Goal: Information Seeking & Learning: Check status

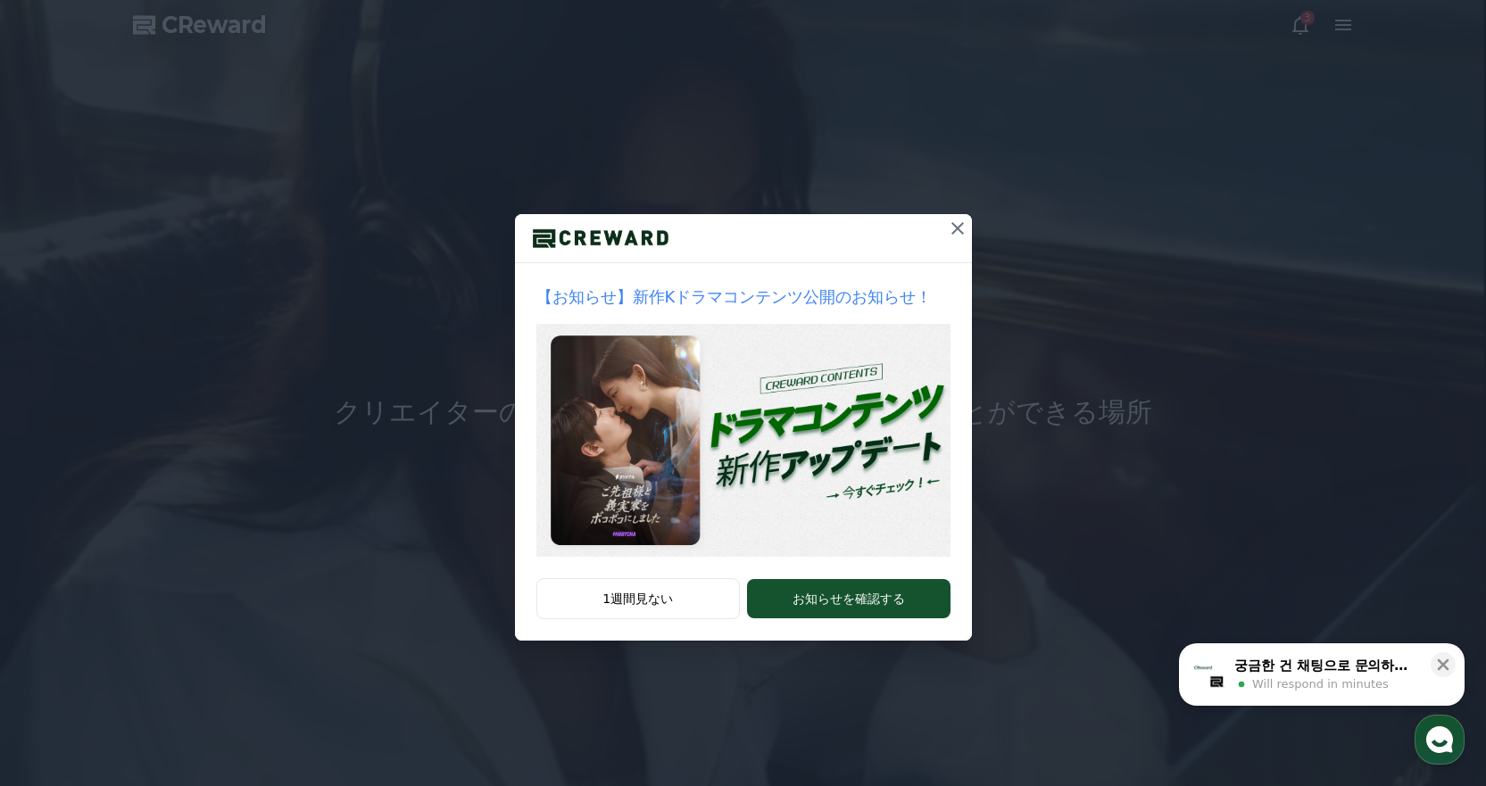
click at [954, 223] on icon at bounding box center [957, 228] width 21 height 21
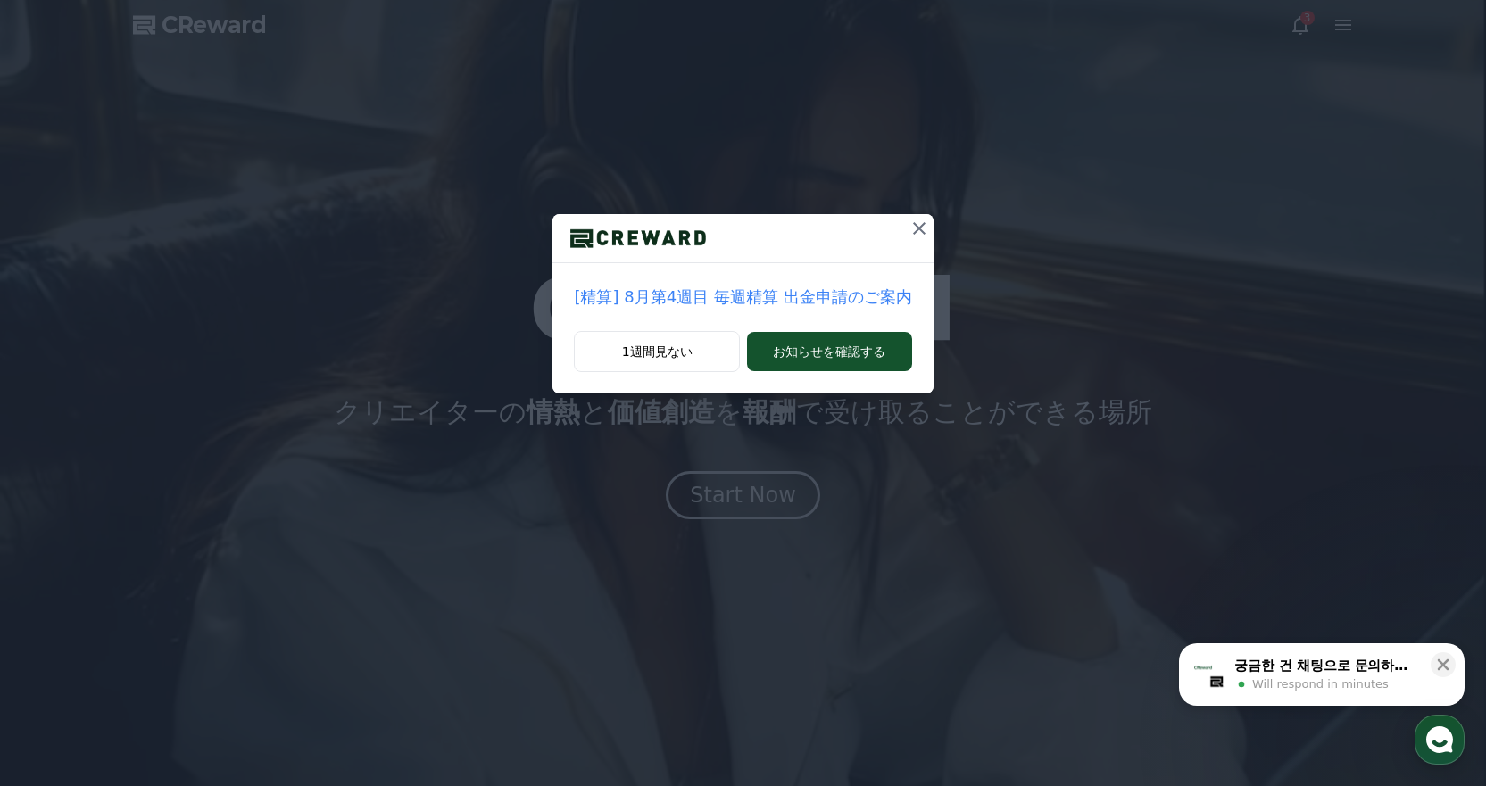
click at [913, 230] on icon at bounding box center [919, 228] width 12 height 12
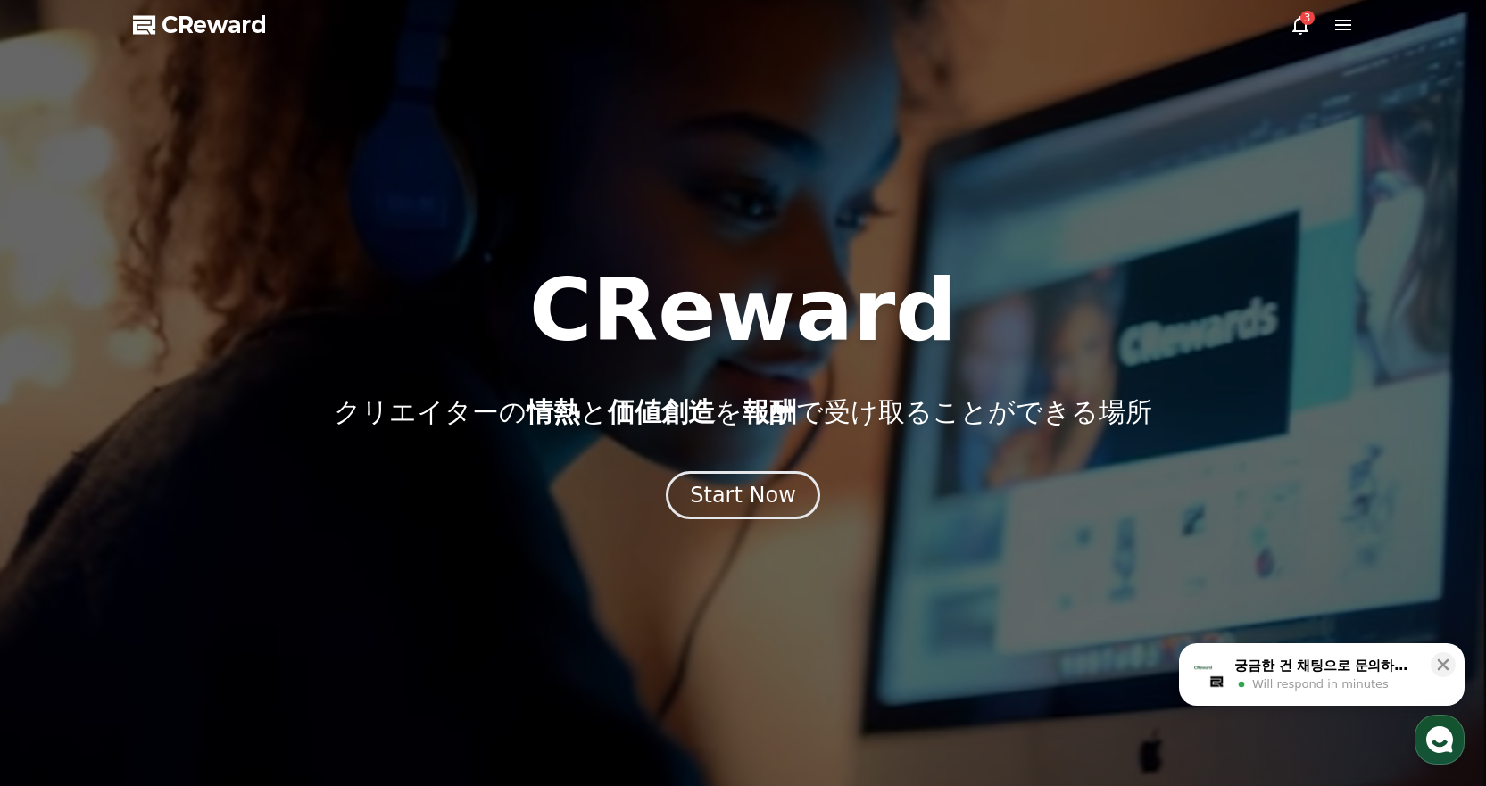
click at [1312, 21] on div "3" at bounding box center [1307, 18] width 14 height 14
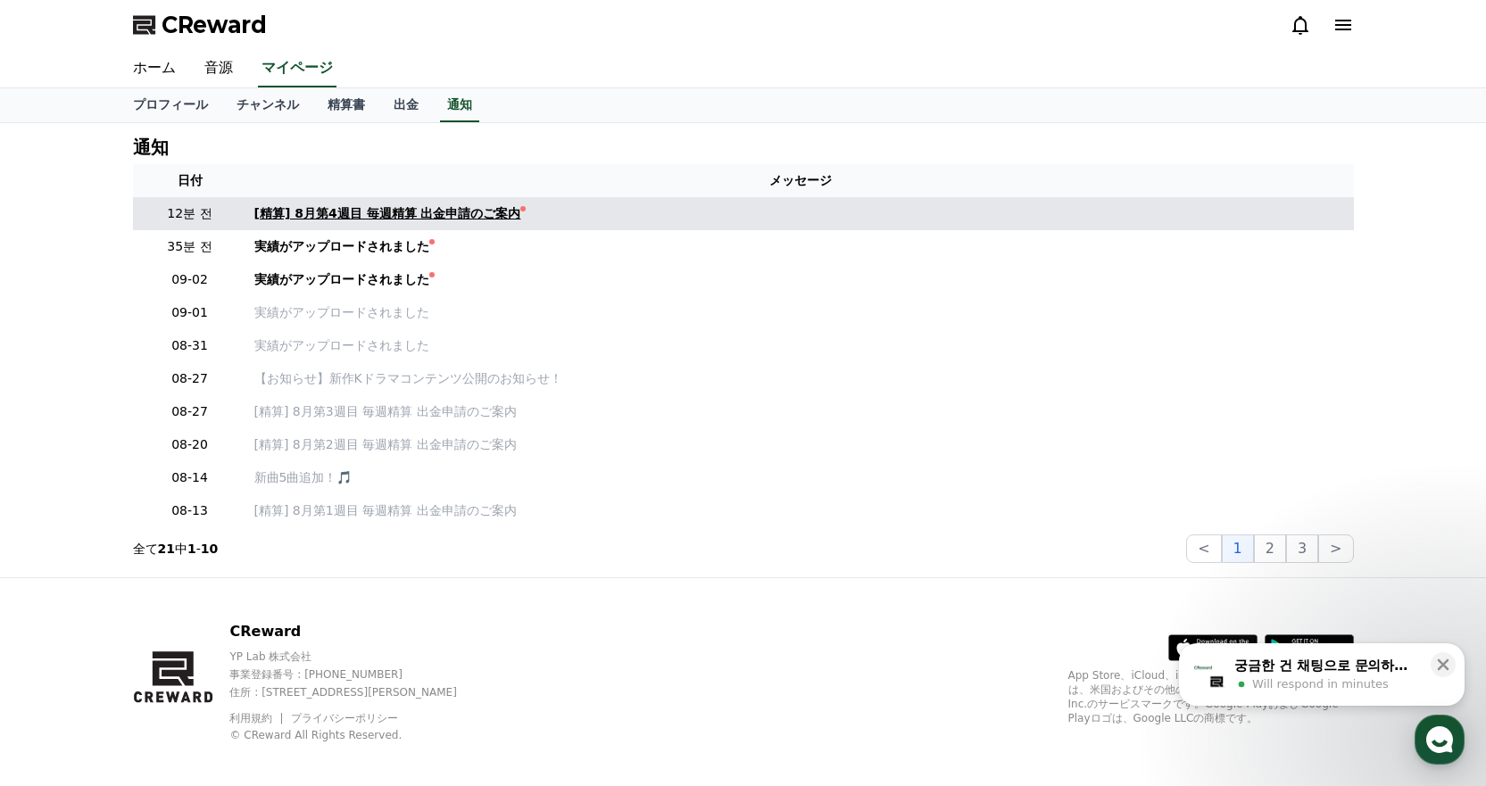
click at [349, 219] on div "[精算] 8月第4週目 毎週精算 出金申請のご案内" at bounding box center [387, 213] width 267 height 19
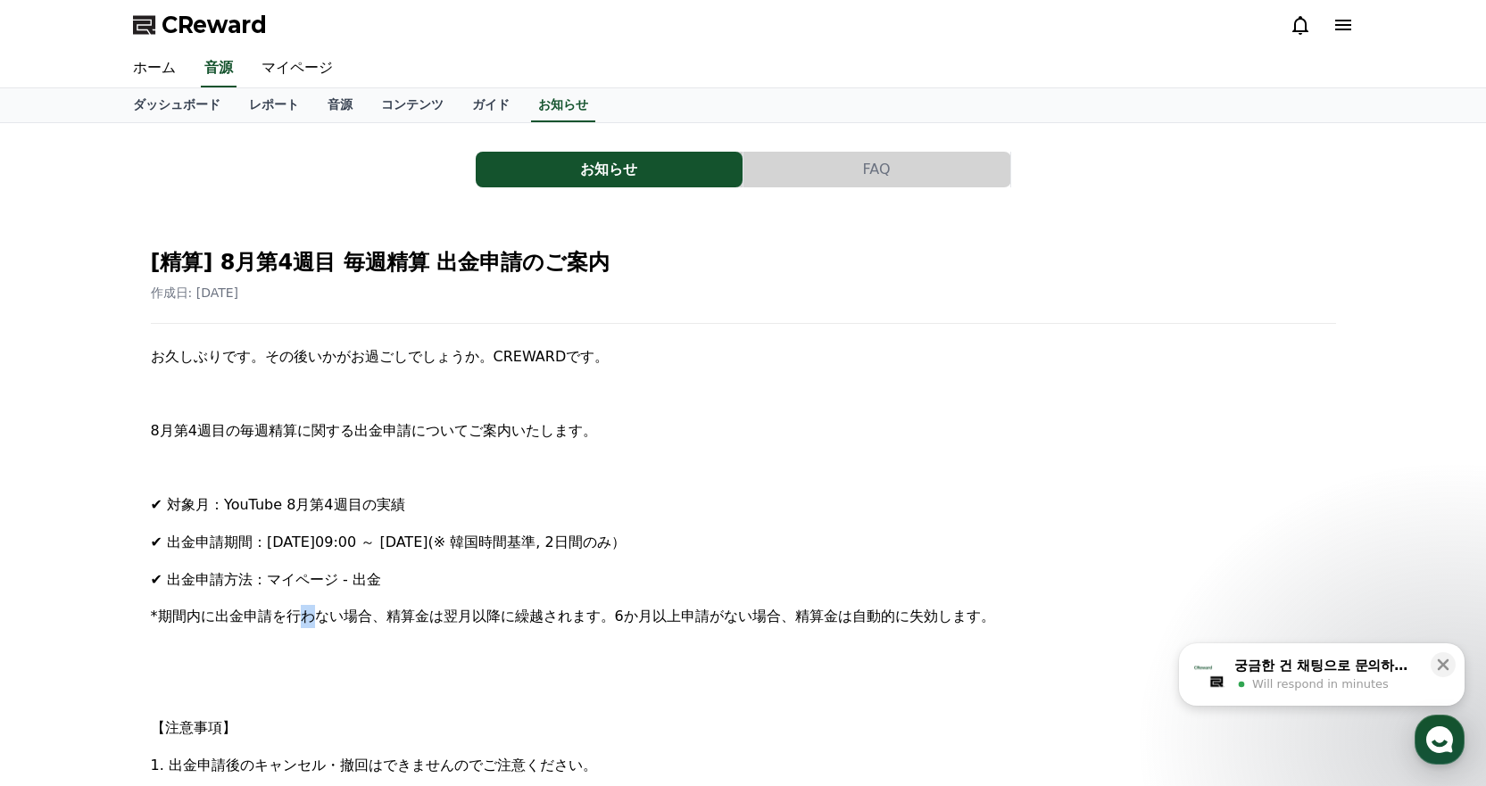
drag, startPoint x: 286, startPoint y: 621, endPoint x: 307, endPoint y: 621, distance: 20.5
click at [307, 621] on span "*期間内に出金申請を行わない場合、精算金は翌月以降に繰越されます。6か月以上申請がない場合、精算金は自動的に失効します。" at bounding box center [573, 616] width 844 height 17
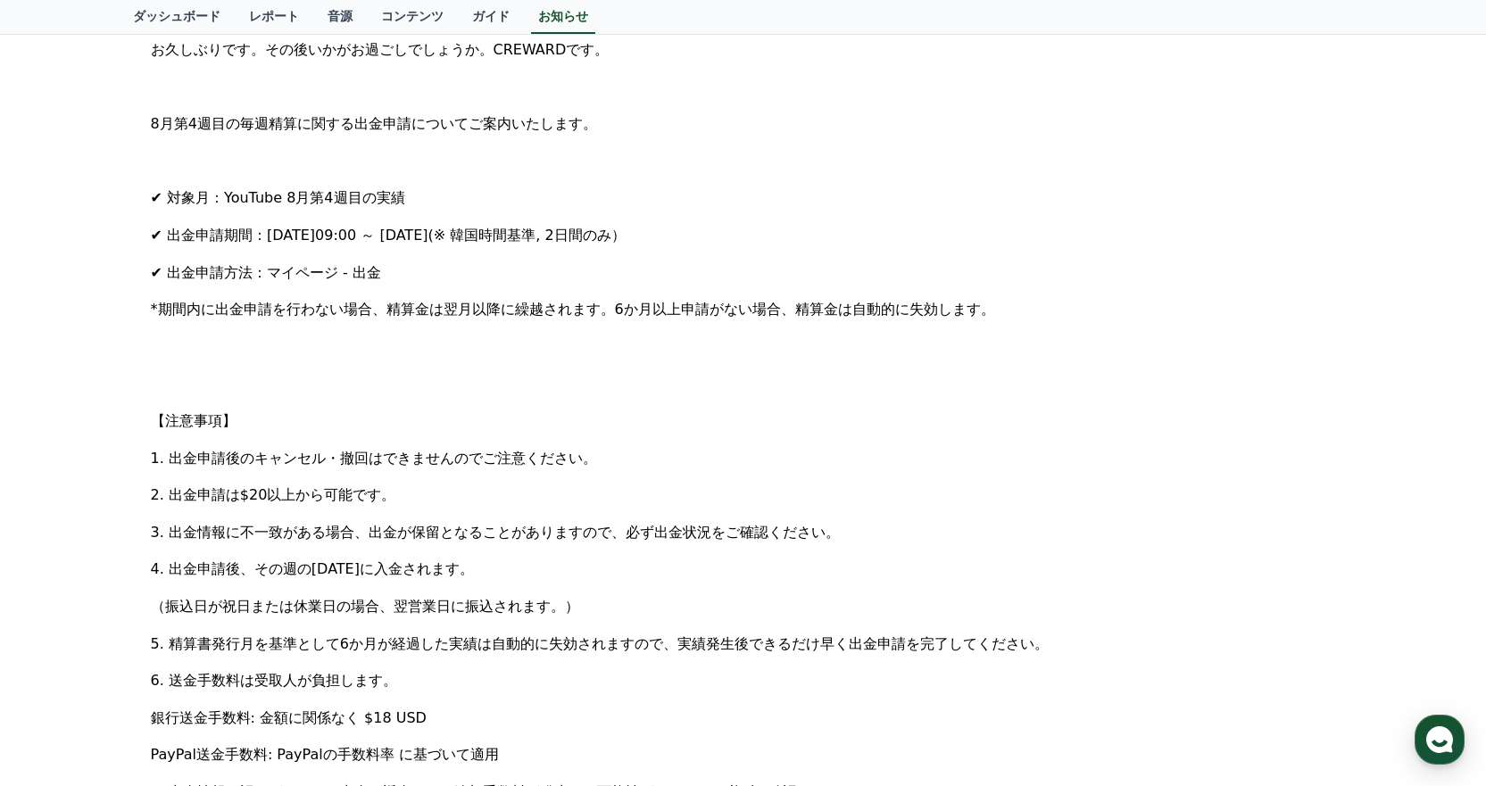
scroll to position [446, 0]
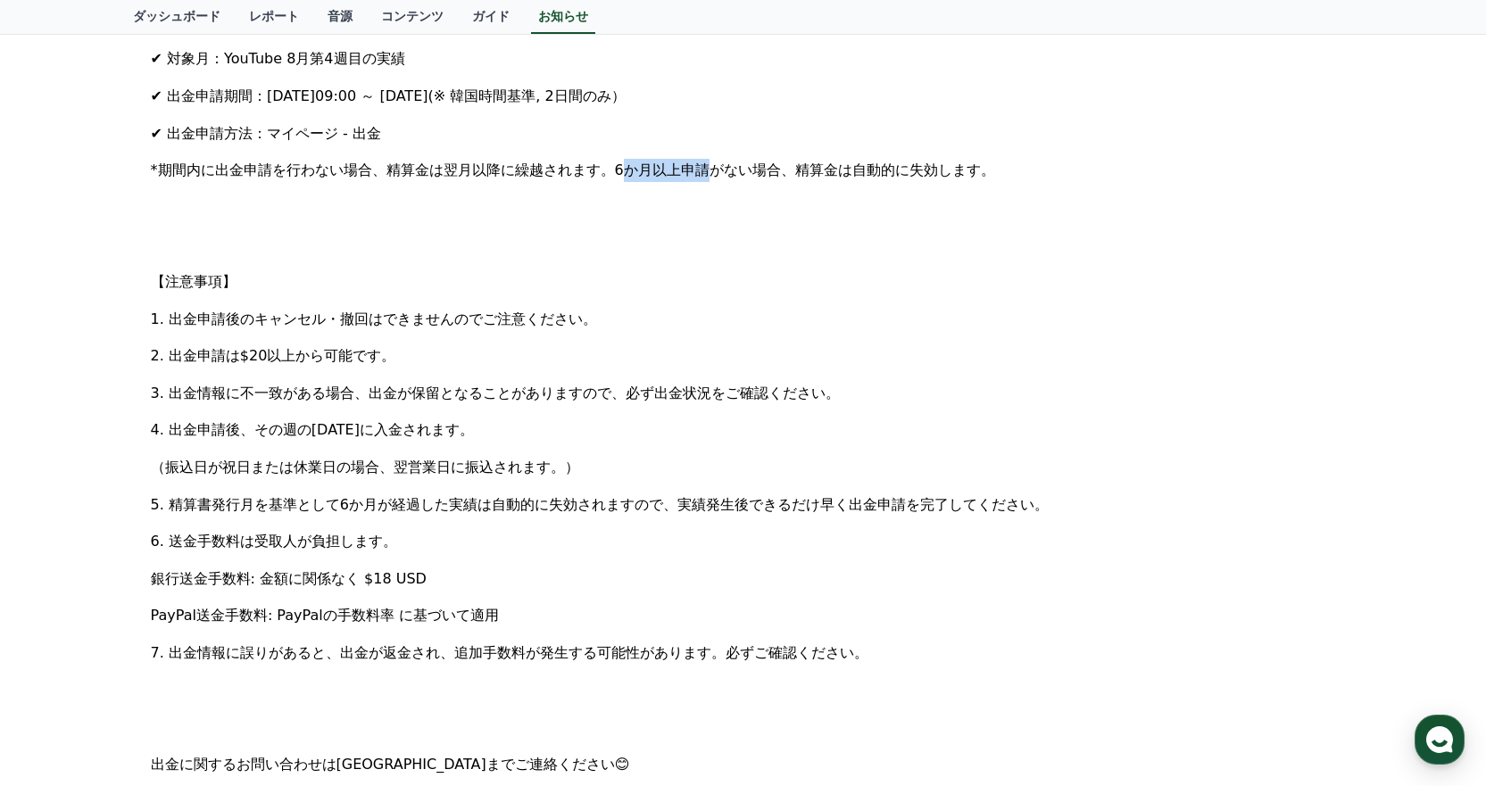
drag, startPoint x: 578, startPoint y: 169, endPoint x: 685, endPoint y: 170, distance: 107.1
click at [685, 170] on span "*期間内に出金申請を行わない場合、精算金は翌月以降に繰越されます。6か月以上申請がない場合、精算金は自動的に失効します。" at bounding box center [573, 170] width 844 height 17
click at [833, 219] on p at bounding box center [743, 207] width 1185 height 23
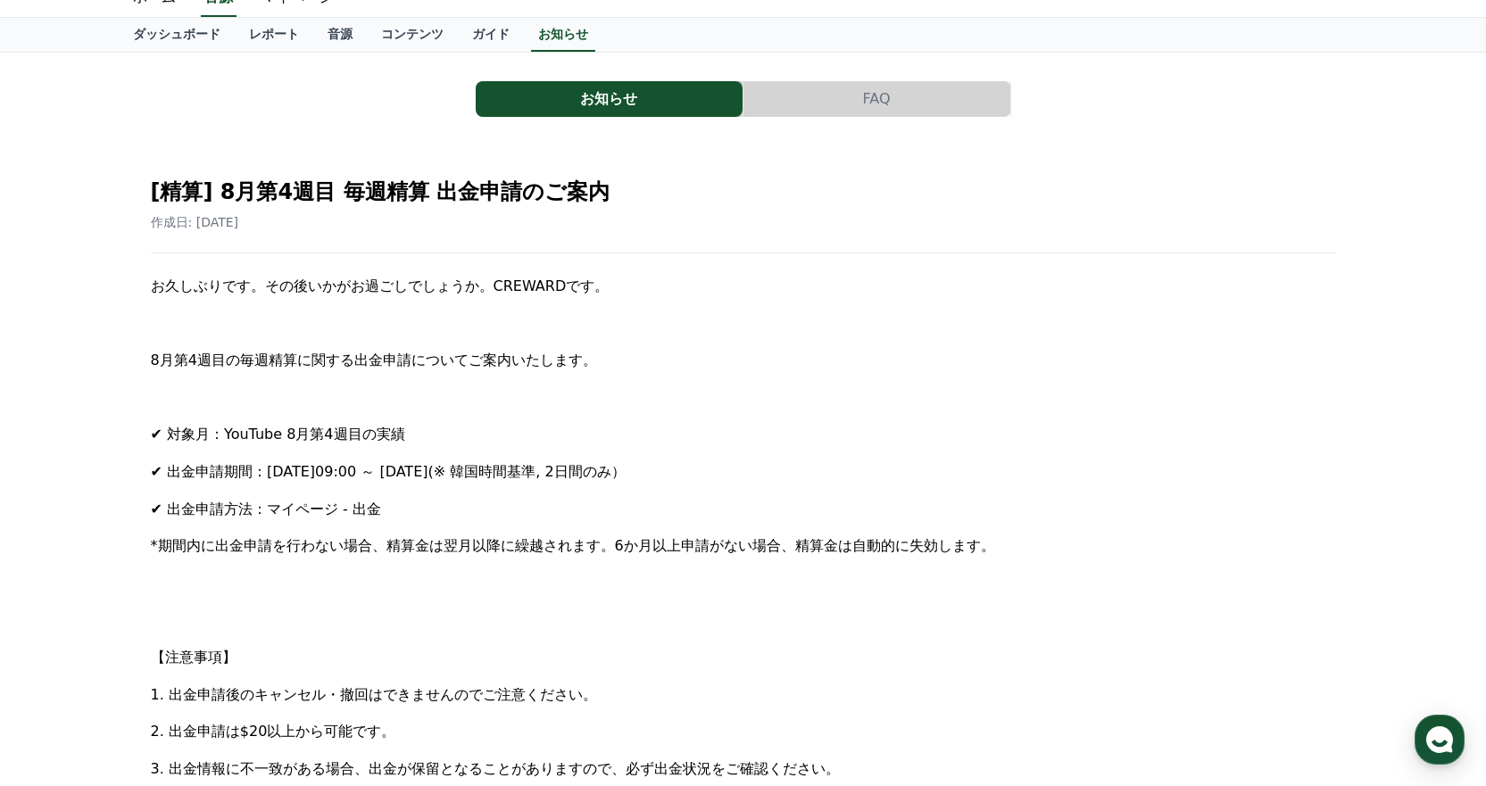
scroll to position [0, 0]
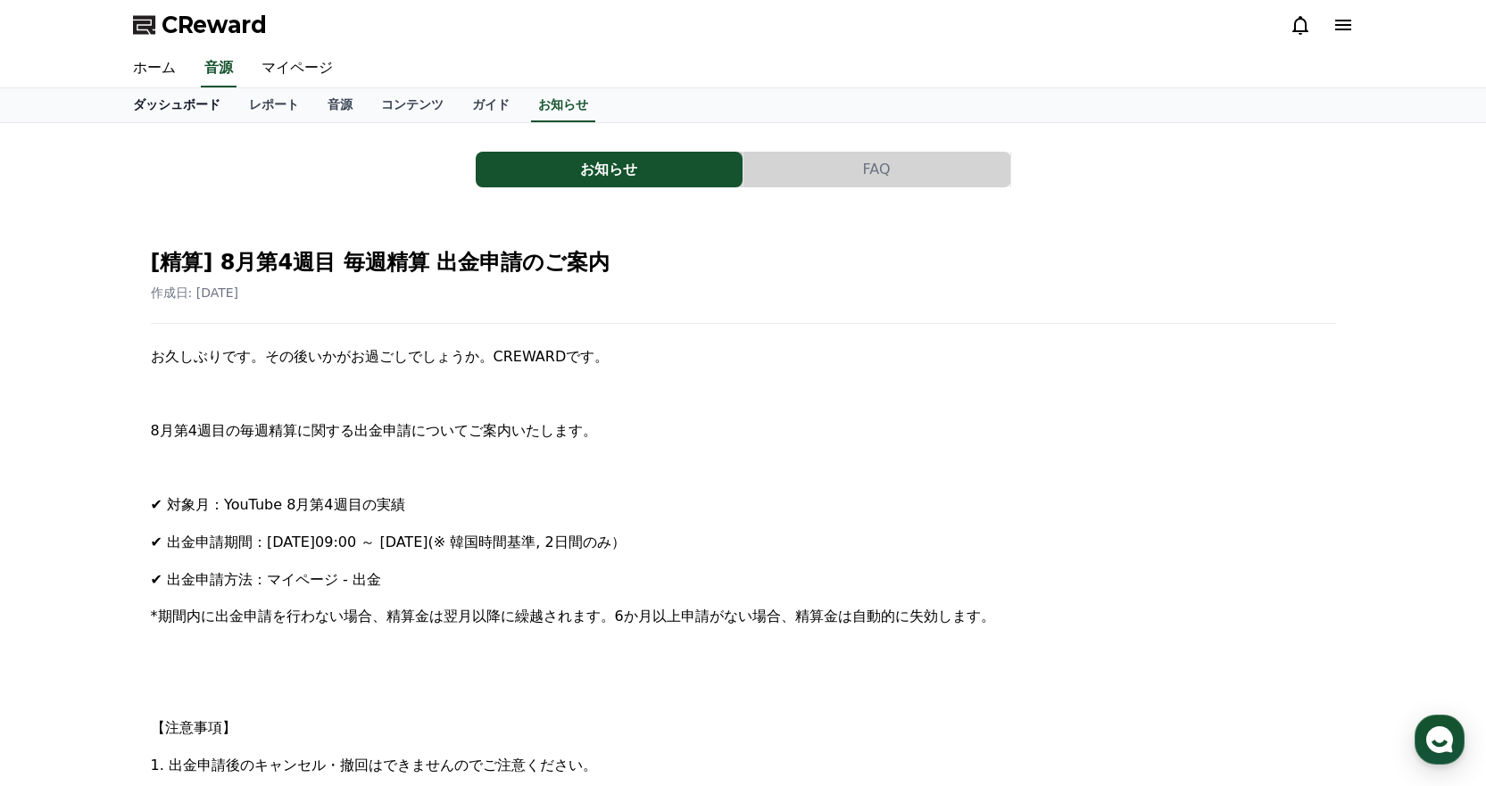
click at [155, 95] on link "ダッシュボード" at bounding box center [177, 105] width 116 height 34
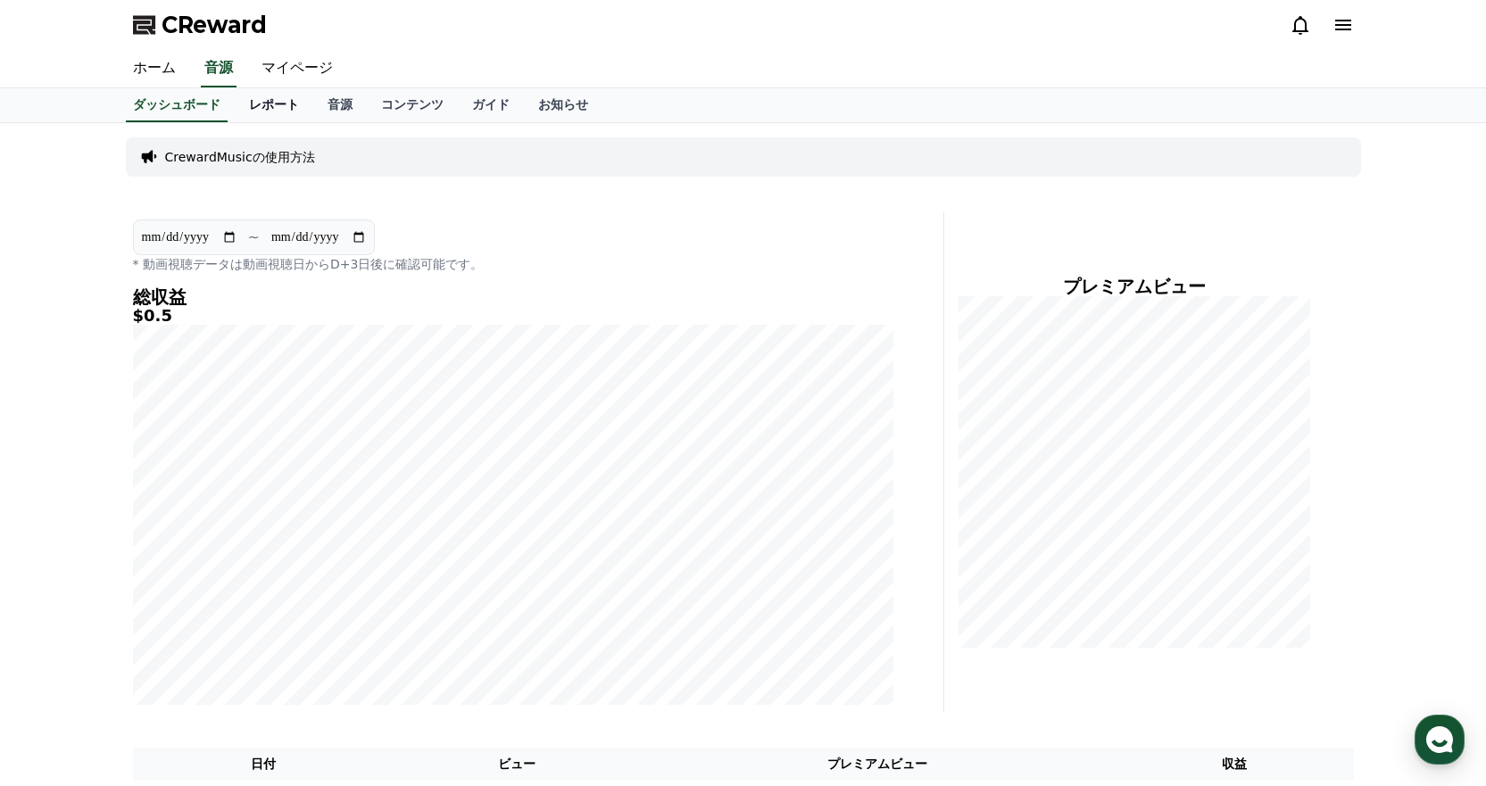
click at [238, 104] on link "レポート" at bounding box center [274, 105] width 79 height 34
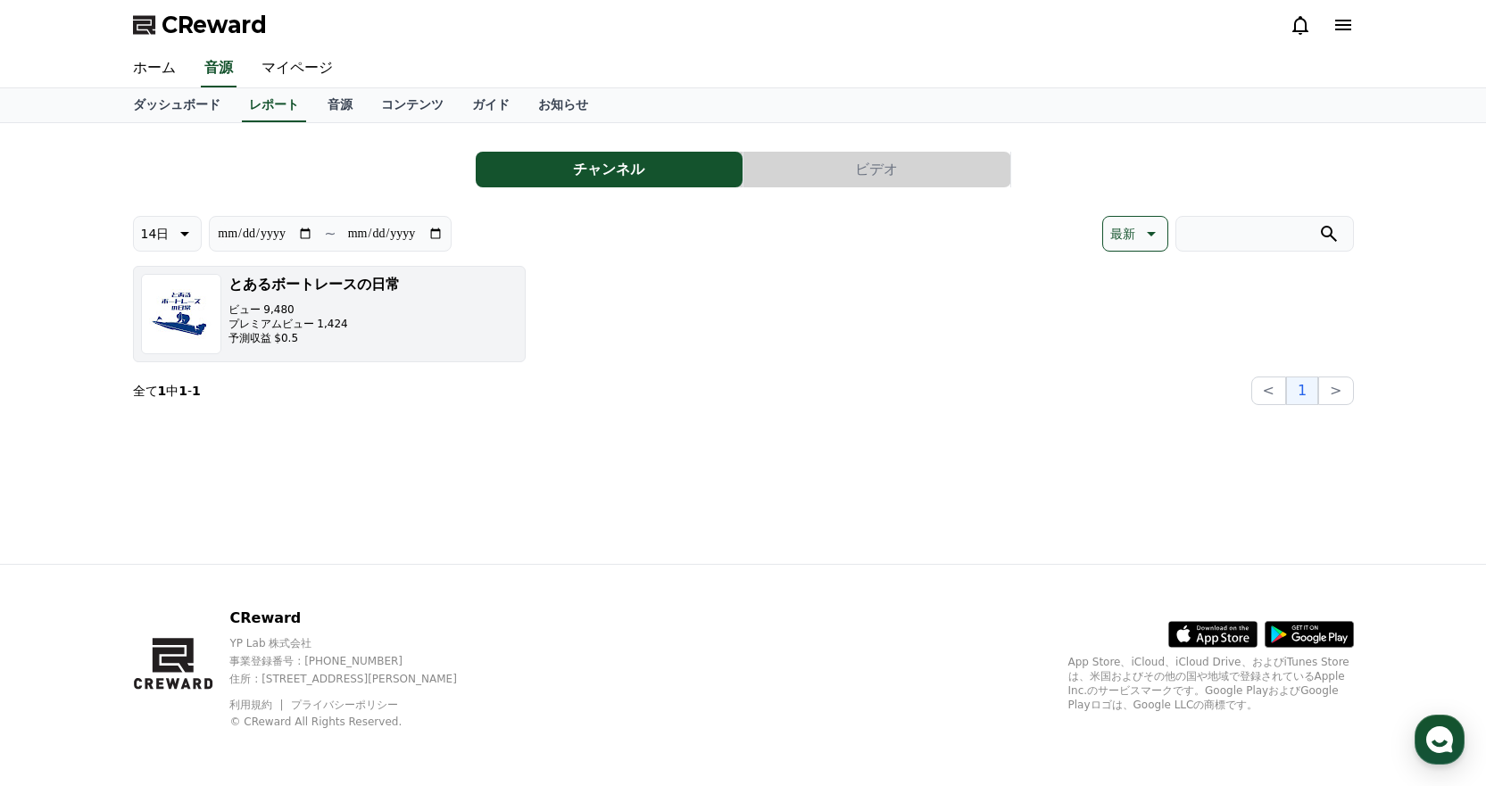
click at [321, 315] on p "ビュー 9,480" at bounding box center [313, 310] width 171 height 14
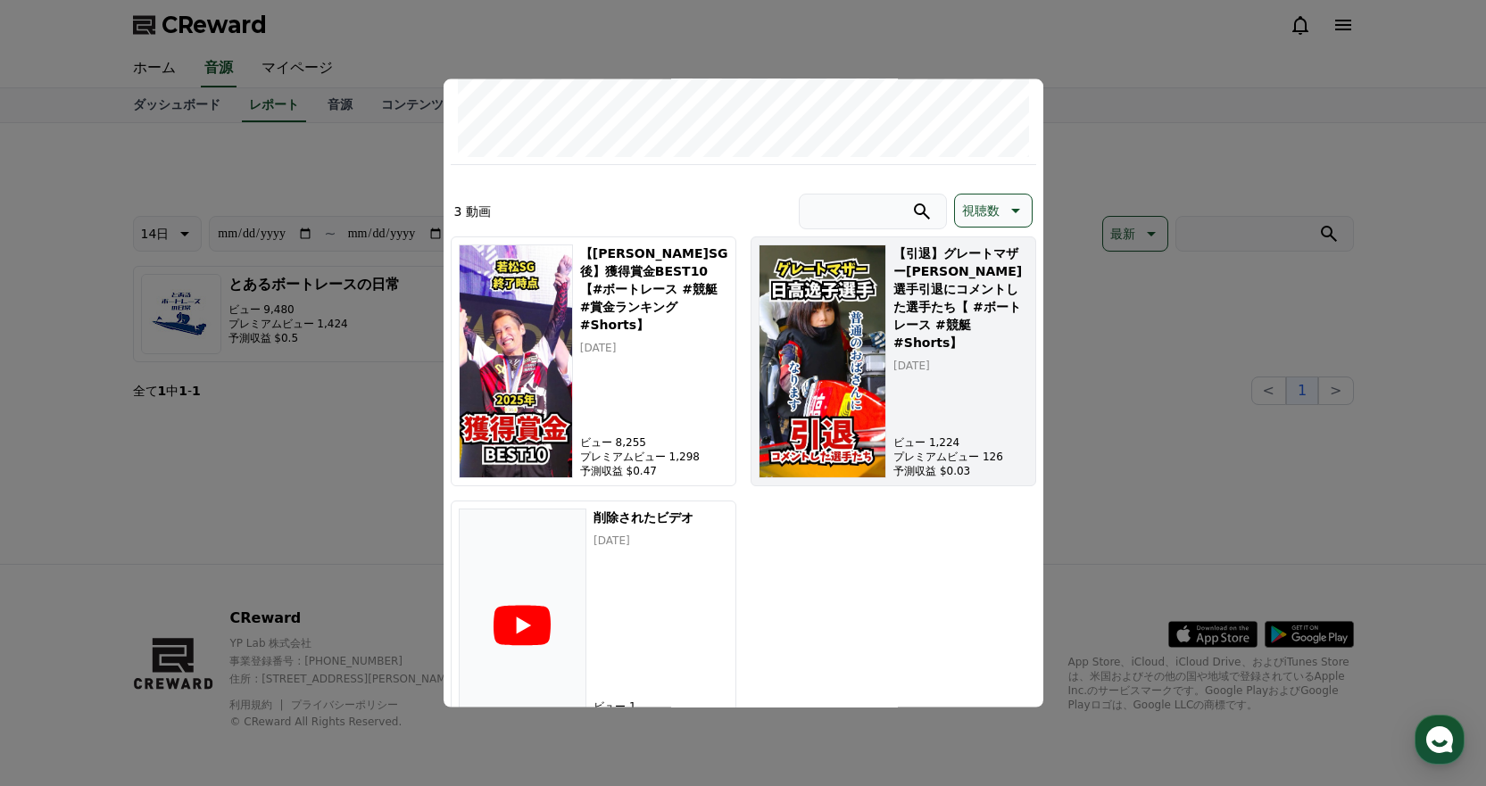
scroll to position [340, 0]
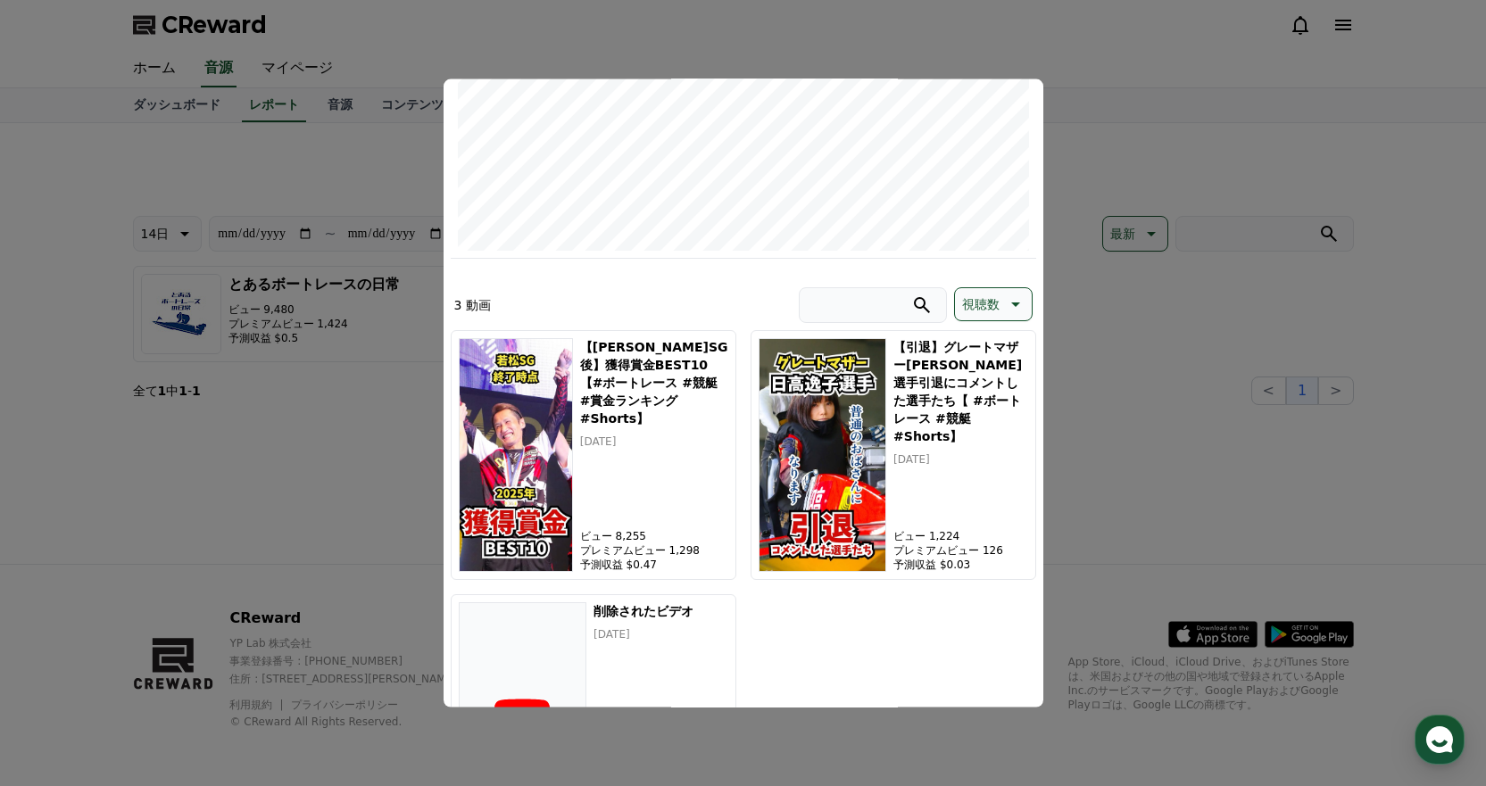
click at [1125, 376] on button "close modal" at bounding box center [743, 393] width 1486 height 786
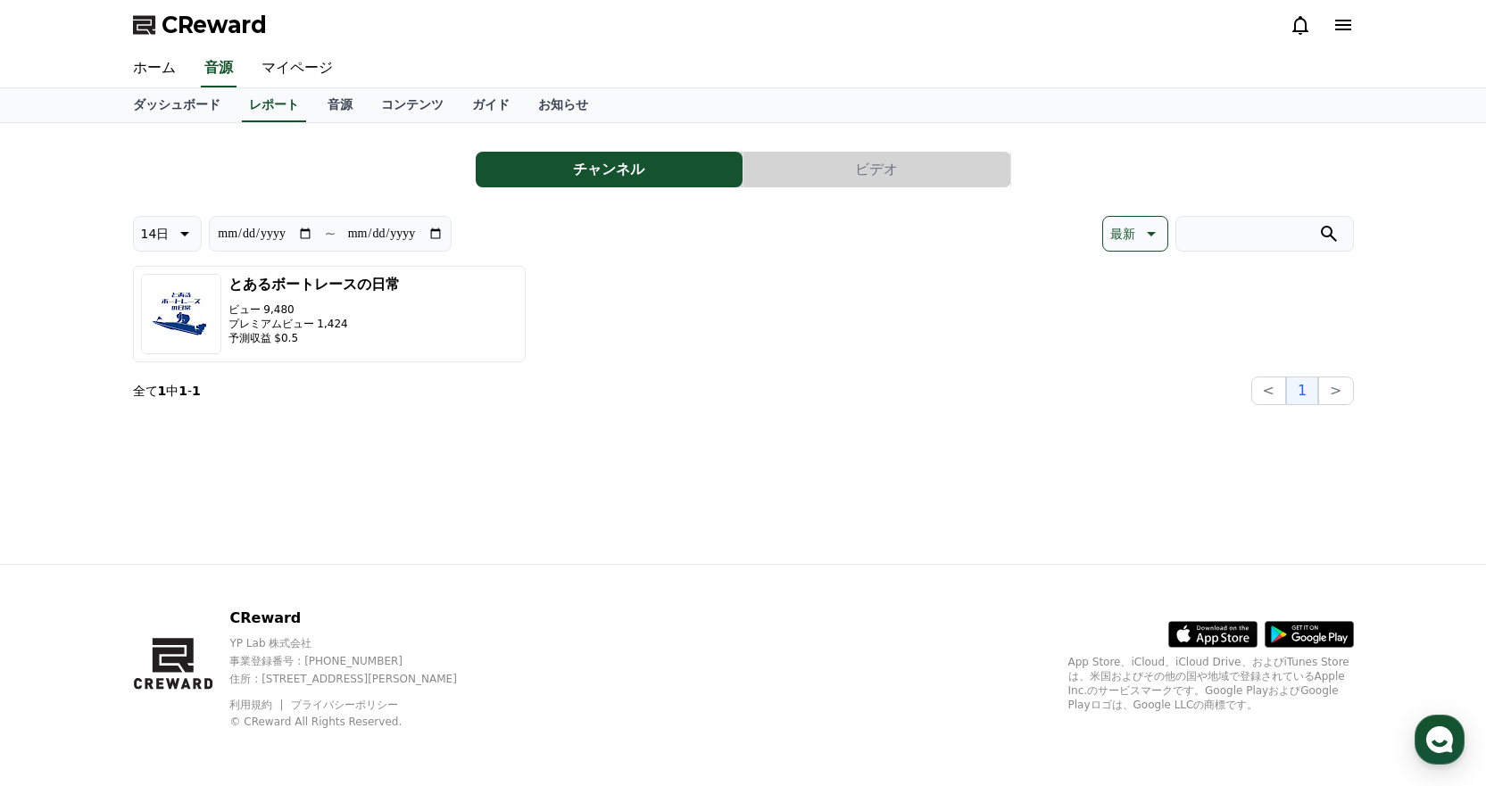
click at [845, 355] on div "とあるボートレースの日常 ビュー 9,480 プレミアムビュー 1,424 予測収益 $0.5" at bounding box center [743, 314] width 1221 height 96
click at [154, 113] on link "ダッシュボード" at bounding box center [177, 105] width 116 height 34
